Goal: Find specific page/section: Find specific page/section

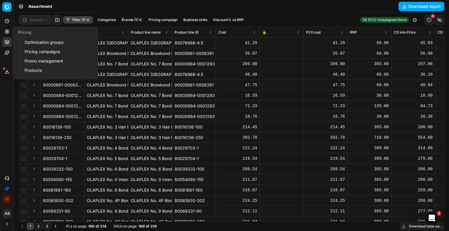
click at [55, 44] on link "Optimization groups" at bounding box center [56, 42] width 68 height 8
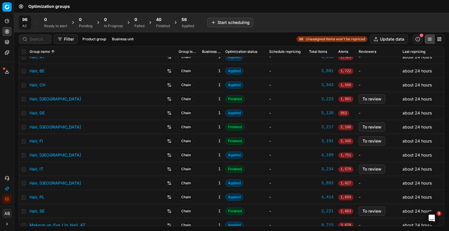
scroll to position [204, 0]
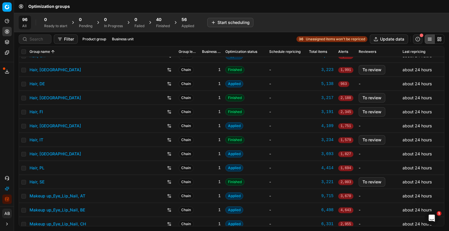
click at [34, 153] on link "Hair, [GEOGRAPHIC_DATA]" at bounding box center [54, 154] width 51 height 6
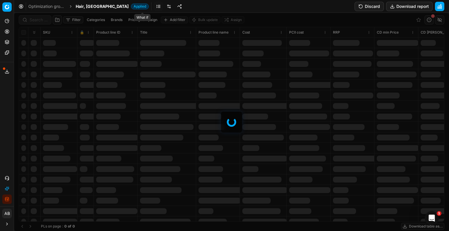
click at [164, 6] on link at bounding box center [168, 6] width 9 height 9
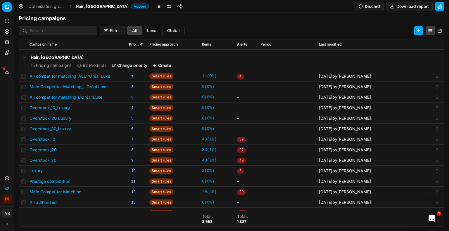
scroll to position [60, 0]
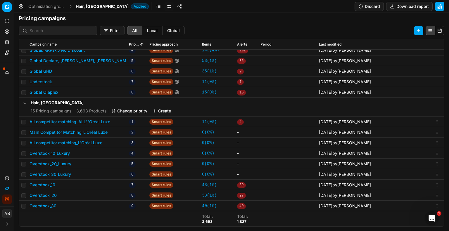
click at [83, 121] on button "All competitor matching 'ALL' 'Oréal Luxe" at bounding box center [69, 122] width 81 height 6
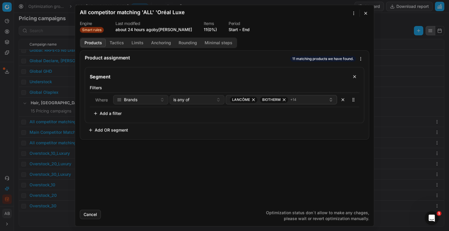
click at [354, 100] on button "button" at bounding box center [352, 99] width 9 height 9
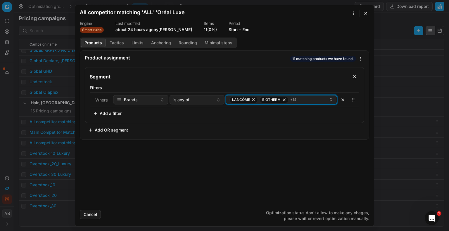
click at [331, 100] on icon "button" at bounding box center [330, 99] width 5 height 5
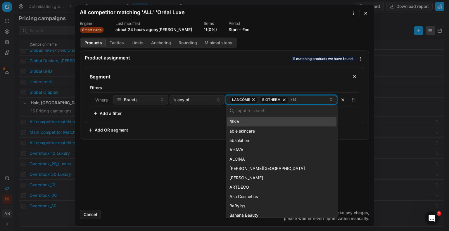
click at [331, 100] on icon "button" at bounding box center [330, 99] width 5 height 5
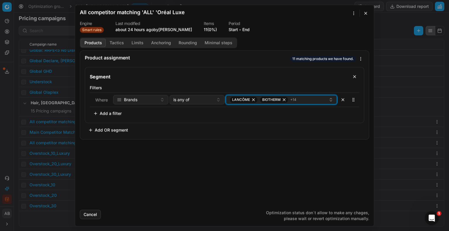
click at [303, 101] on div "LANCÔME BIOTHERM + 14" at bounding box center [278, 99] width 99 height 7
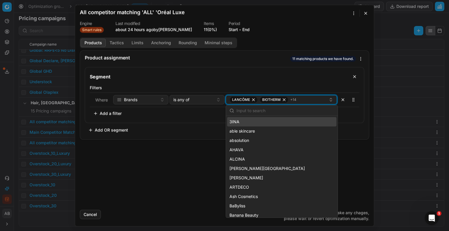
click at [303, 101] on div "LANCÔME BIOTHERM + 14" at bounding box center [278, 99] width 99 height 7
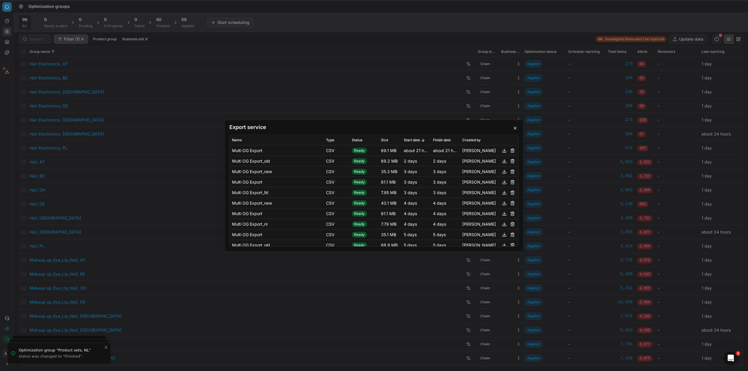
click at [514, 126] on button "button" at bounding box center [514, 128] width 7 height 7
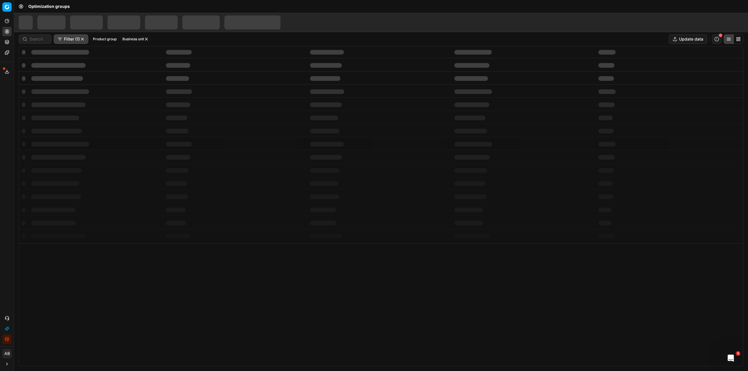
click at [9, 341] on button "Integration status" at bounding box center [6, 339] width 9 height 9
